Goal: Understand process/instructions: Learn how to perform a task or action

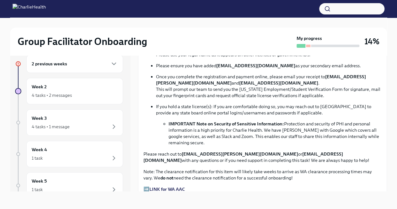
scroll to position [355, 0]
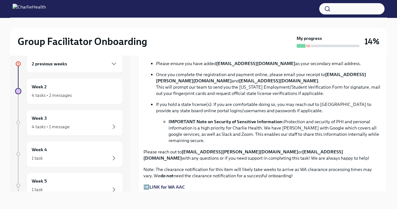
click at [152, 184] on strong "LINK for WA AAC" at bounding box center [166, 187] width 35 height 6
click at [160, 184] on strong "LINK for WA AAC" at bounding box center [166, 187] width 35 height 6
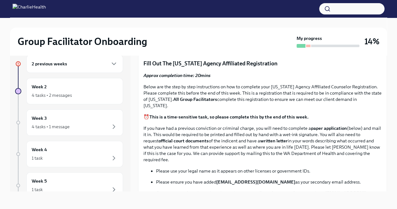
scroll to position [225, 0]
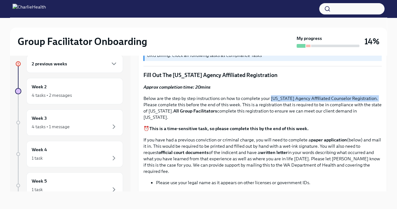
drag, startPoint x: 273, startPoint y: 95, endPoint x: 171, endPoint y: 101, distance: 101.9
click at [171, 101] on p "Below are the step by step instructions on how to complete your [US_STATE] Agen…" at bounding box center [262, 107] width 238 height 25
copy p "[US_STATE] Agency Affiliated Counselor Registration."
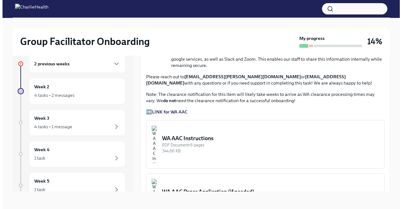
scroll to position [485, 0]
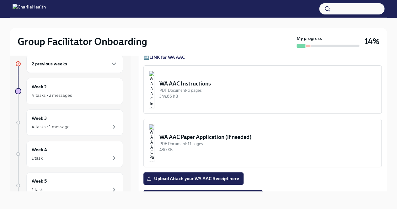
click at [214, 134] on div "WA AAC Paper Application (if needed)" at bounding box center [268, 137] width 217 height 8
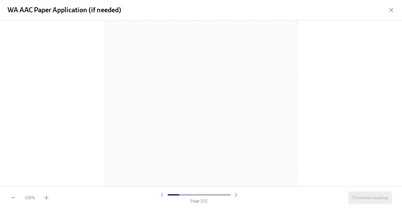
scroll to position [298, 0]
click at [397, 45] on div at bounding box center [201, 102] width 402 height 165
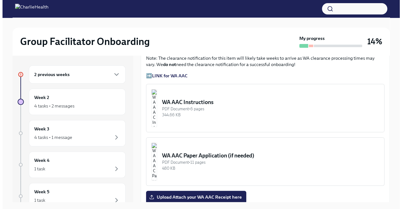
scroll to position [479, 0]
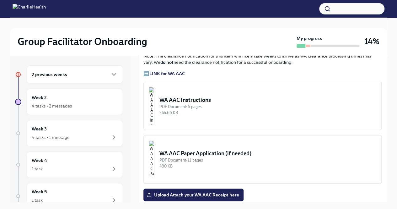
click at [227, 97] on div "WA AAC Instructions" at bounding box center [268, 100] width 217 height 8
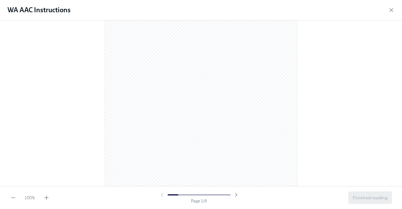
scroll to position [0, 0]
